Goal: Task Accomplishment & Management: Use online tool/utility

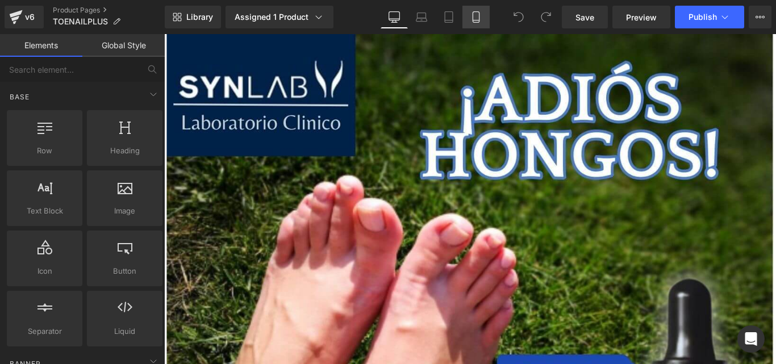
click at [473, 9] on link "Mobile" at bounding box center [476, 17] width 27 height 23
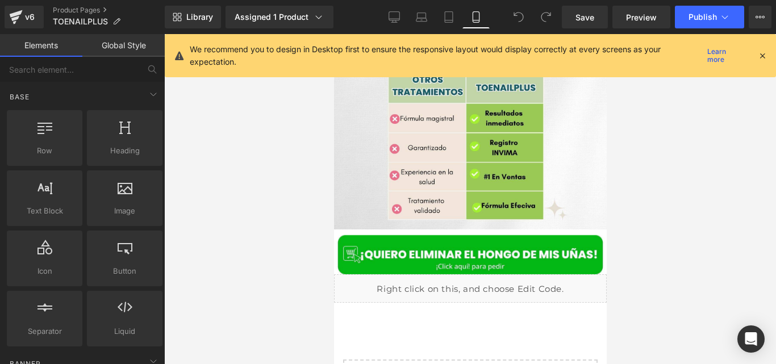
scroll to position [4025, 0]
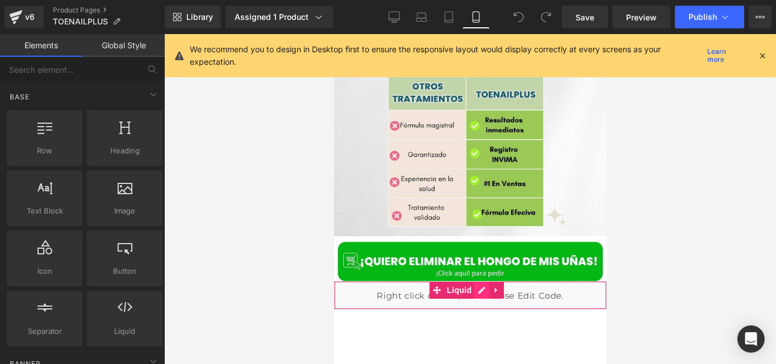
click at [481, 281] on div "Liquid" at bounding box center [470, 295] width 273 height 28
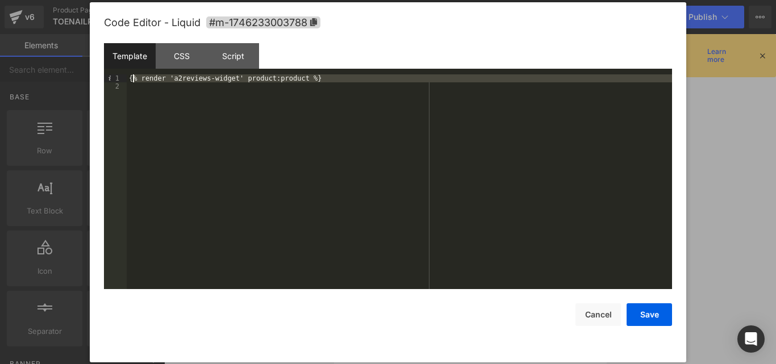
drag, startPoint x: 319, startPoint y: 88, endPoint x: 131, endPoint y: 78, distance: 187.8
drag, startPoint x: 309, startPoint y: 81, endPoint x: 146, endPoint y: 74, distance: 163.3
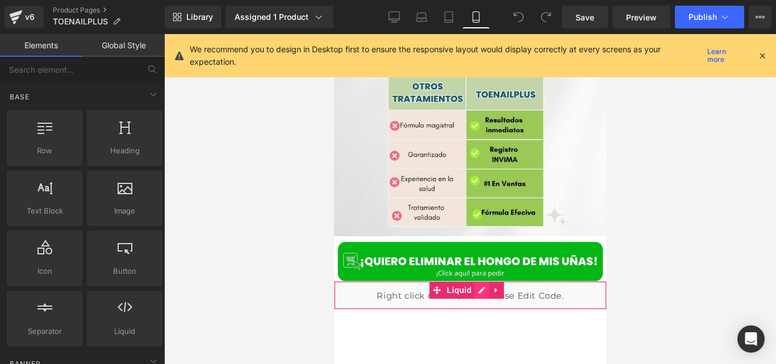
click at [475, 281] on div "Liquid" at bounding box center [470, 295] width 273 height 28
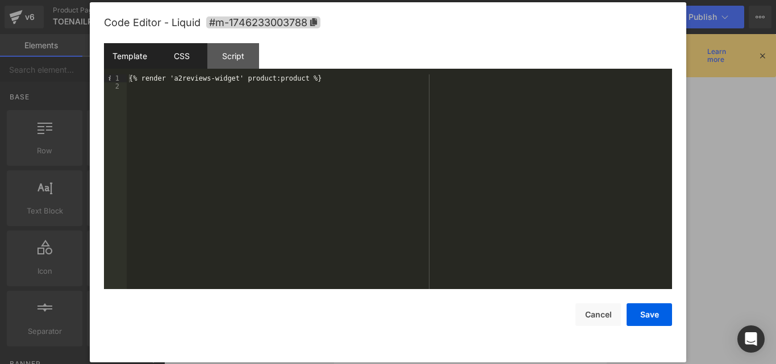
click at [0, 0] on div "CSS" at bounding box center [0, 0] width 0 height 0
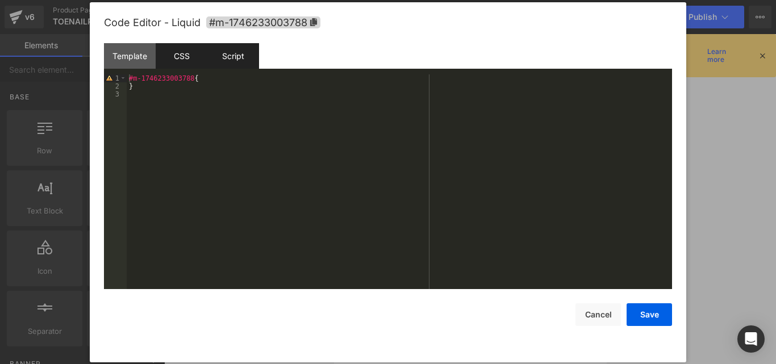
click at [0, 0] on div "Script" at bounding box center [0, 0] width 0 height 0
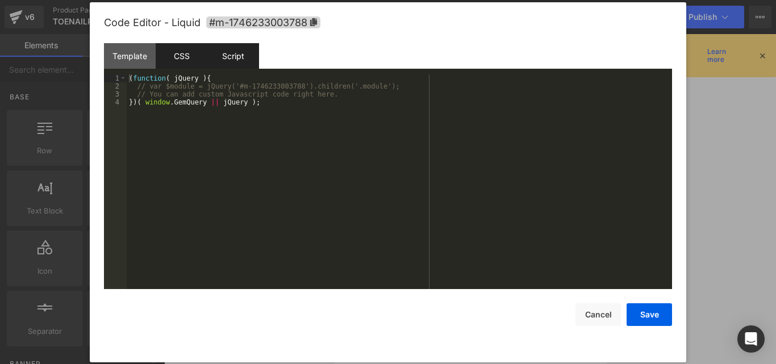
click at [0, 0] on div "CSS" at bounding box center [0, 0] width 0 height 0
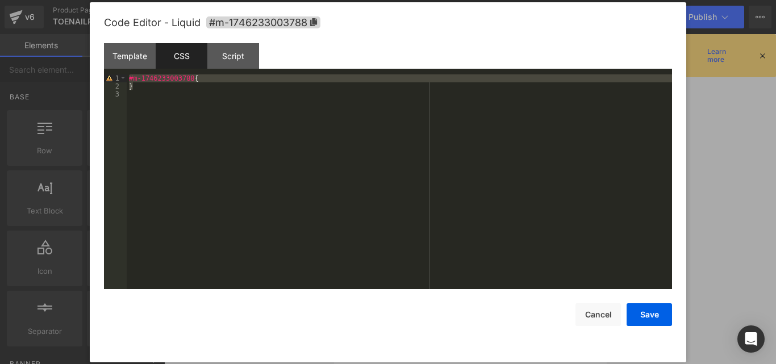
drag, startPoint x: 139, startPoint y: 88, endPoint x: 130, endPoint y: 80, distance: 12.1
click at [0, 0] on div "#m-1746233003788 { }" at bounding box center [0, 0] width 0 height 0
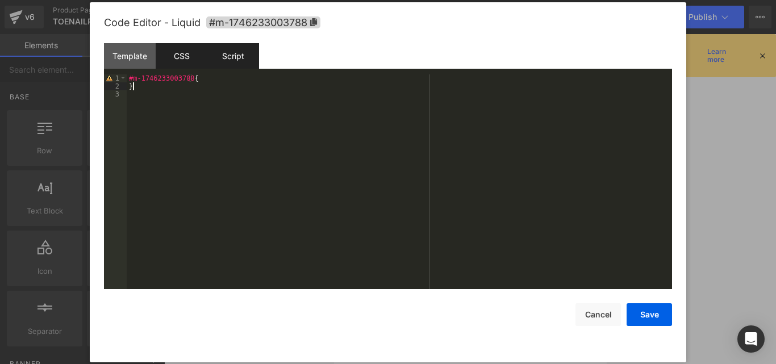
click at [0, 0] on div "Script" at bounding box center [0, 0] width 0 height 0
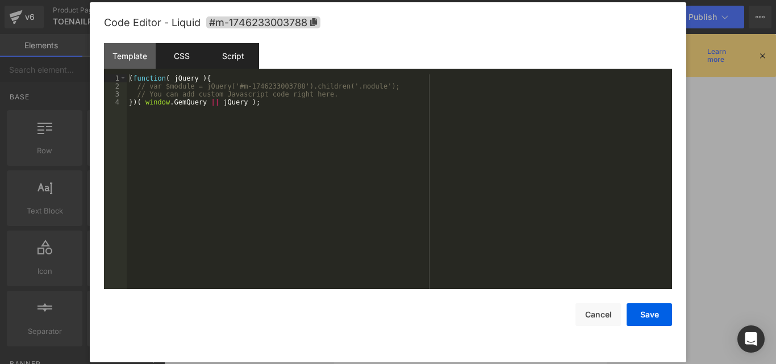
click at [0, 0] on div "CSS" at bounding box center [0, 0] width 0 height 0
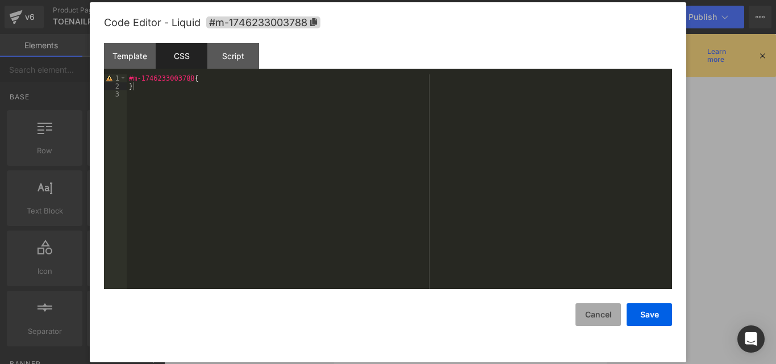
click at [603, 315] on button "Cancel" at bounding box center [598, 315] width 45 height 23
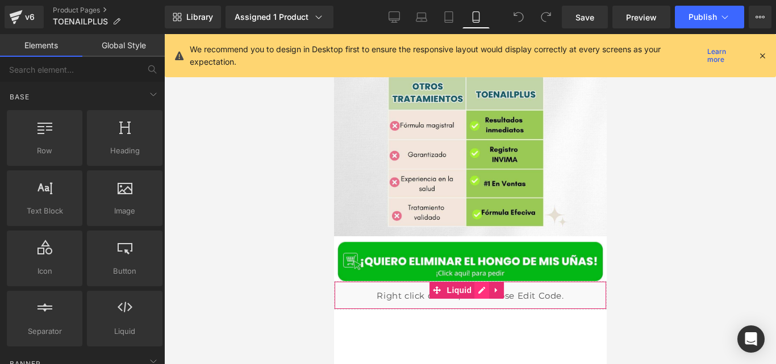
click at [477, 281] on div "Liquid" at bounding box center [470, 295] width 273 height 28
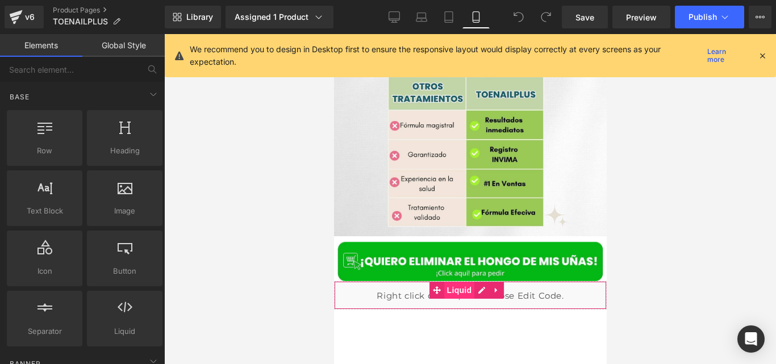
click at [461, 282] on span "Liquid" at bounding box center [459, 290] width 31 height 17
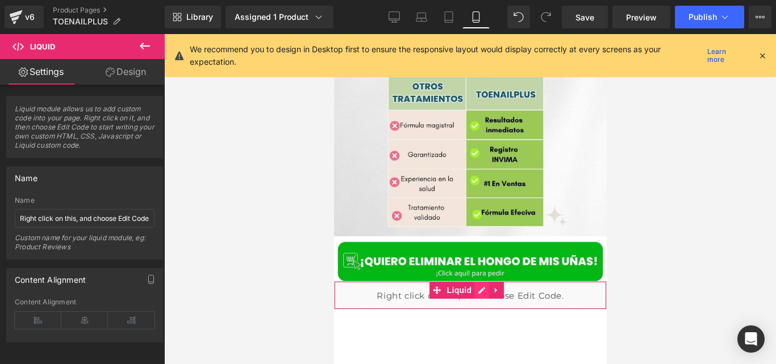
click at [477, 281] on div "Liquid" at bounding box center [470, 295] width 273 height 28
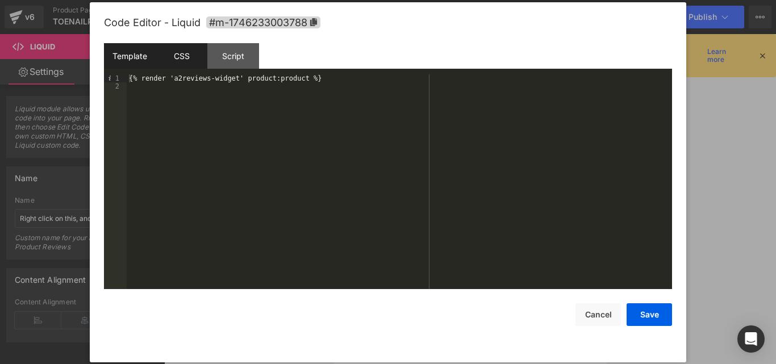
click at [0, 0] on div "CSS" at bounding box center [0, 0] width 0 height 0
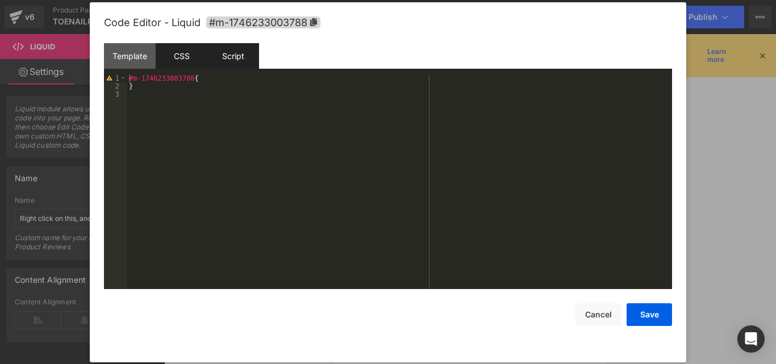
click at [0, 0] on div "Script" at bounding box center [0, 0] width 0 height 0
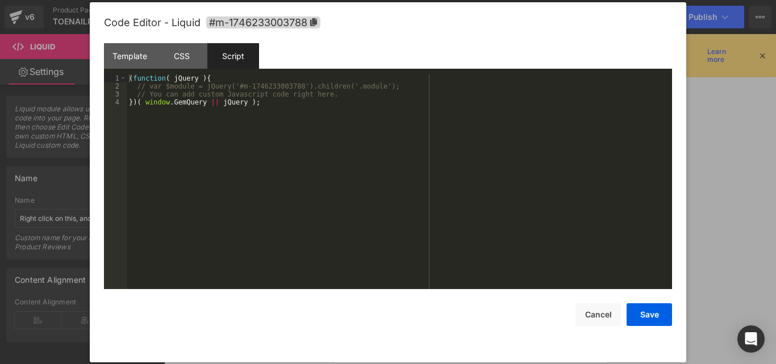
click at [44, 210] on div at bounding box center [41, 213] width 6 height 7
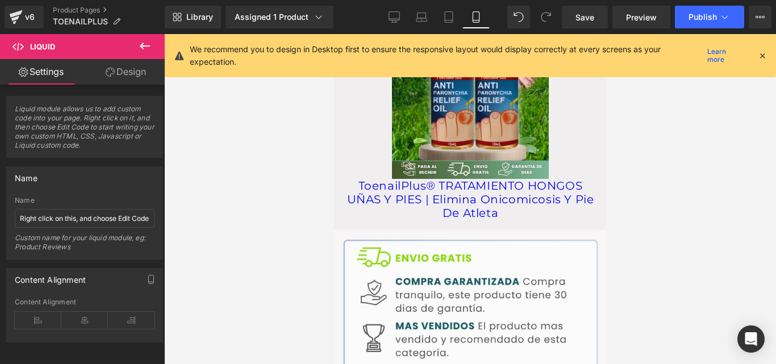
scroll to position [1212, 0]
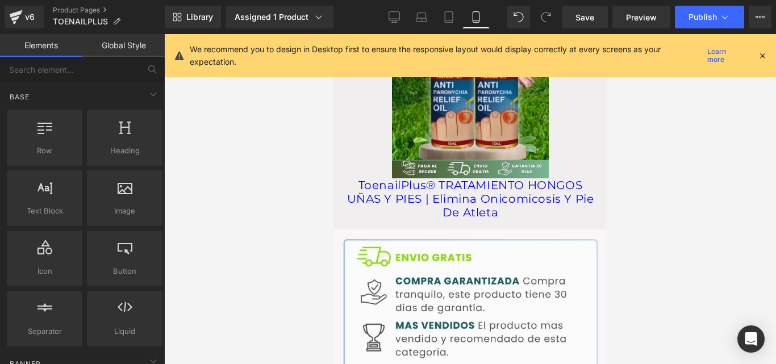
drag, startPoint x: 941, startPoint y: 168, endPoint x: 605, endPoint y: 135, distance: 337.6
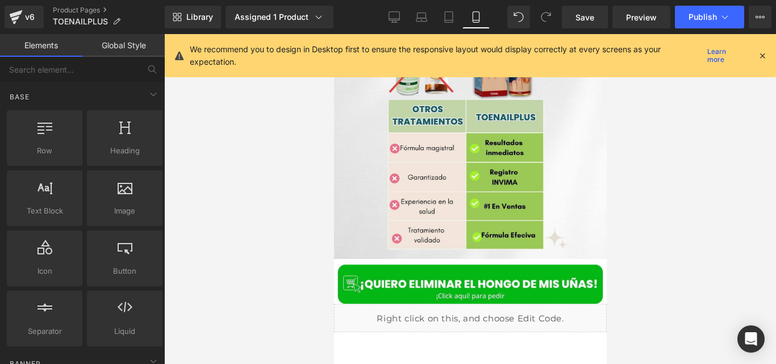
scroll to position [4060, 0]
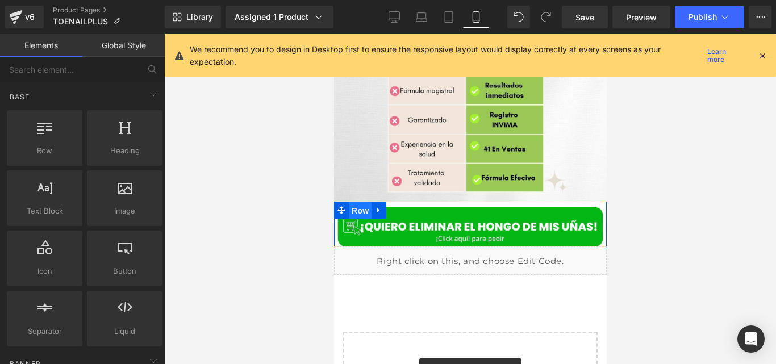
click at [348, 202] on span "Row" at bounding box center [359, 210] width 23 height 17
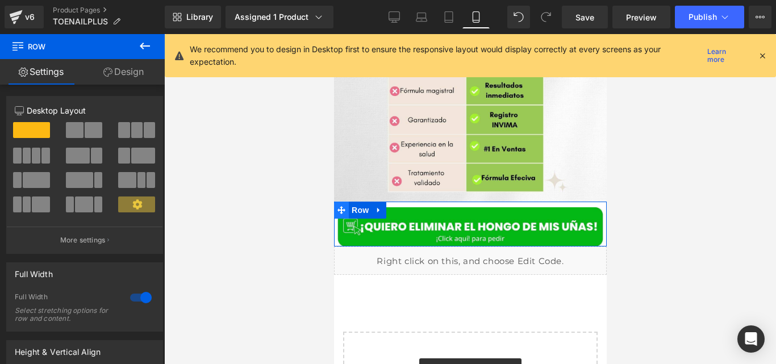
click at [337, 206] on icon at bounding box center [341, 210] width 8 height 8
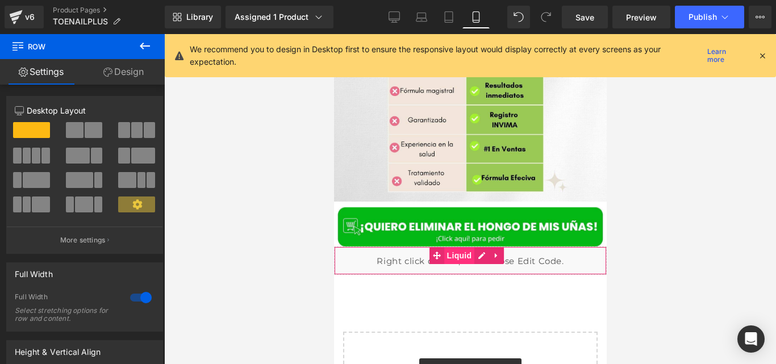
click at [470, 247] on span "Liquid" at bounding box center [459, 255] width 31 height 17
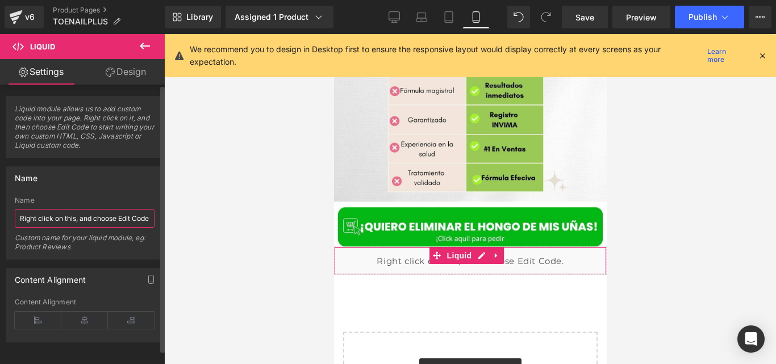
click at [101, 223] on input "Right click on this, and choose Edit Code." at bounding box center [85, 218] width 140 height 19
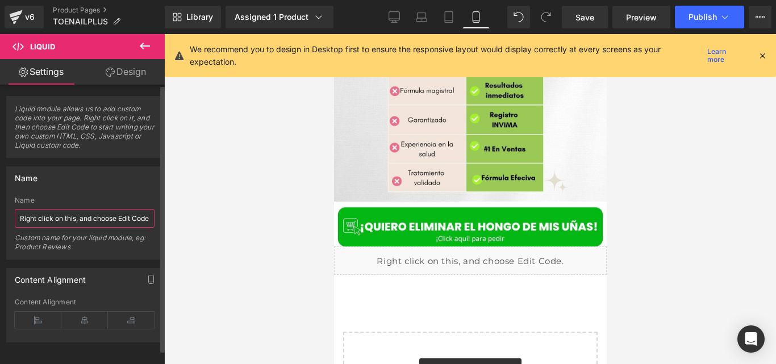
click at [101, 223] on input "Right click on this, and choose Edit Code." at bounding box center [85, 218] width 140 height 19
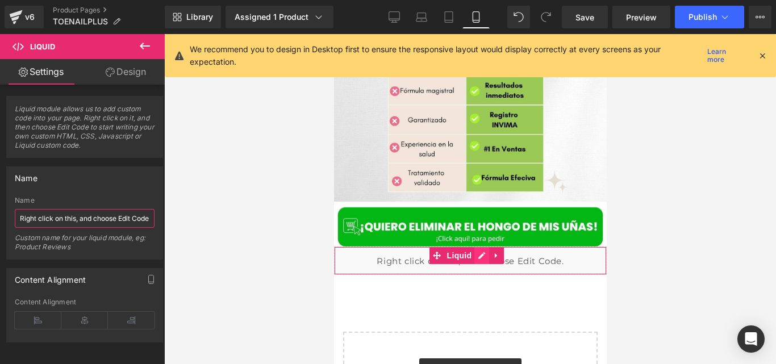
click at [479, 247] on div "Liquid" at bounding box center [470, 261] width 273 height 28
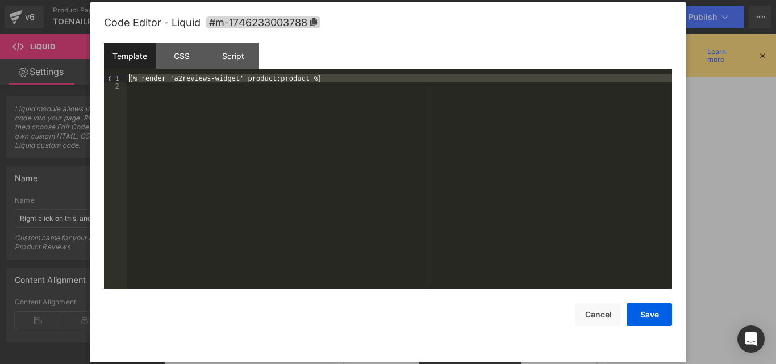
drag, startPoint x: 321, startPoint y: 83, endPoint x: 128, endPoint y: 78, distance: 193.3
click at [128, 78] on div "{% render 'a2reviews-widget' product:product %}" at bounding box center [400, 189] width 546 height 231
click at [310, 78] on div "{% render 'a2reviews-widget' product:product %}" at bounding box center [400, 181] width 546 height 215
drag, startPoint x: 304, startPoint y: 78, endPoint x: 143, endPoint y: 74, distance: 160.9
click at [143, 74] on div "{% render 'a2reviews-widget' product:product %}" at bounding box center [400, 189] width 546 height 231
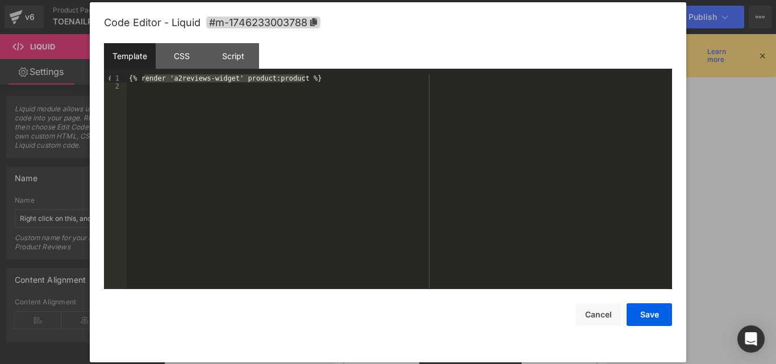
click at [304, 81] on div "{% render 'a2reviews-widget' product:product %}" at bounding box center [400, 181] width 546 height 215
drag, startPoint x: 309, startPoint y: 75, endPoint x: 129, endPoint y: 79, distance: 179.7
click at [129, 79] on div "{% render 'a2reviews-widget' product:product %}" at bounding box center [400, 189] width 546 height 231
click at [599, 310] on button "Cancel" at bounding box center [598, 315] width 45 height 23
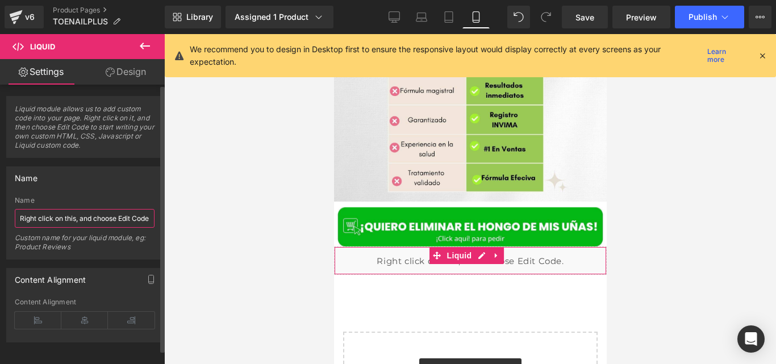
click at [85, 212] on input "Right click on this, and choose Edit Code." at bounding box center [85, 218] width 140 height 19
click at [476, 247] on div "Liquid" at bounding box center [470, 261] width 273 height 28
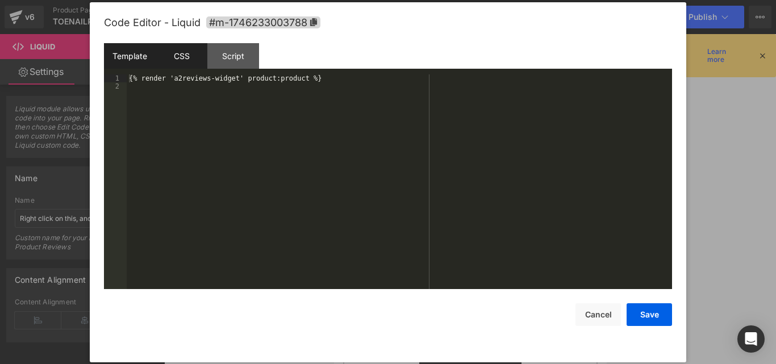
click at [185, 51] on div "CSS" at bounding box center [182, 56] width 52 height 26
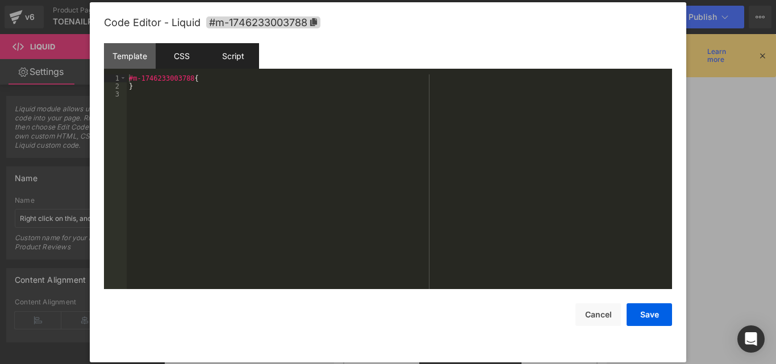
click at [226, 51] on div "Script" at bounding box center [233, 56] width 52 height 26
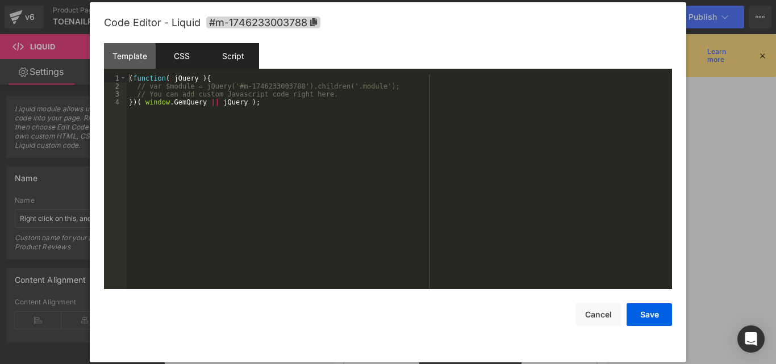
click at [196, 68] on div "CSS" at bounding box center [182, 56] width 52 height 26
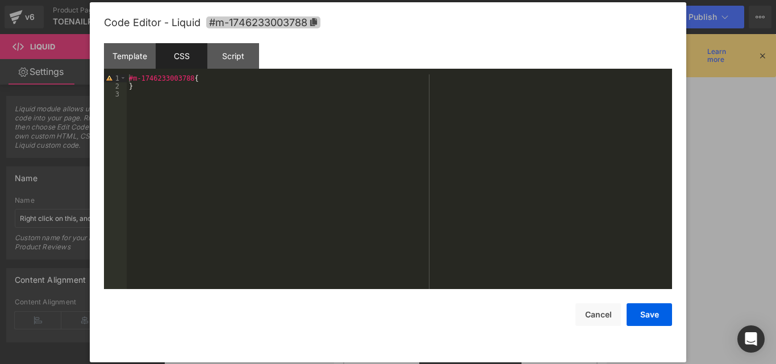
click at [316, 23] on icon at bounding box center [313, 22] width 7 height 8
